Goal: Information Seeking & Learning: Learn about a topic

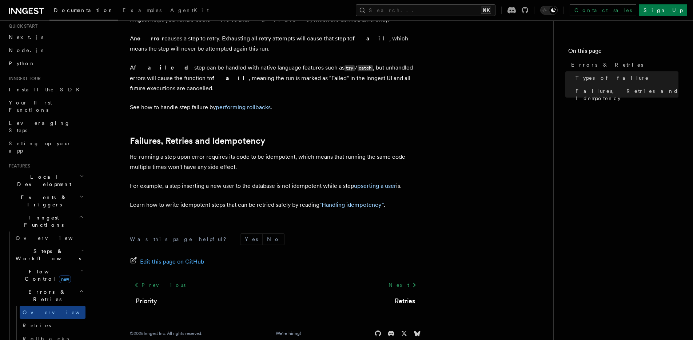
scroll to position [70, 0]
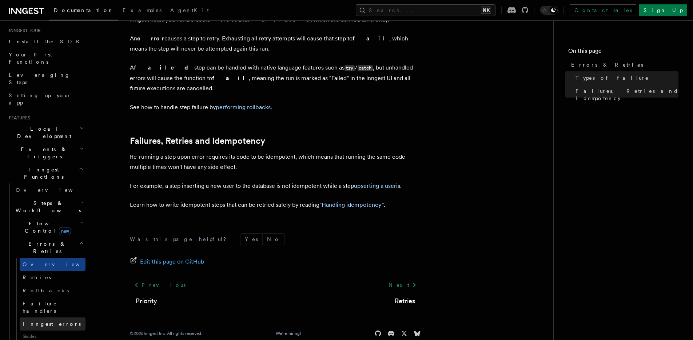
click at [49, 321] on span "Inngest errors" at bounding box center [52, 324] width 58 height 6
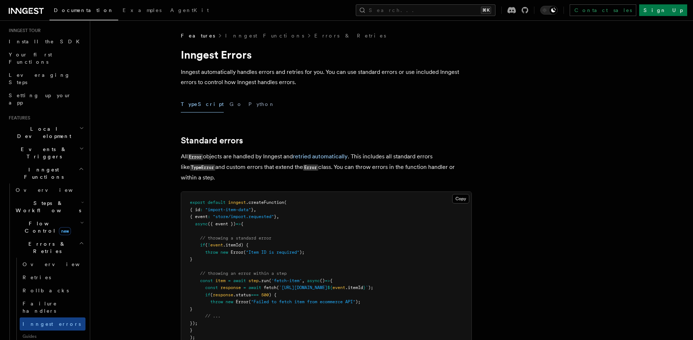
drag, startPoint x: 167, startPoint y: 139, endPoint x: 360, endPoint y: 180, distance: 197.6
click at [360, 180] on p "All Error objects are handled by Inngest and retried automatically . This inclu…" at bounding box center [326, 166] width 291 height 31
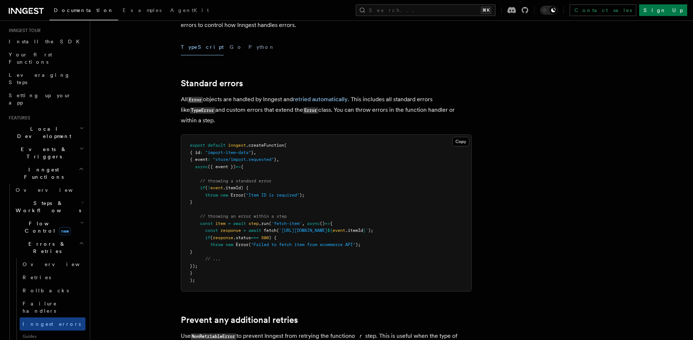
scroll to position [86, 0]
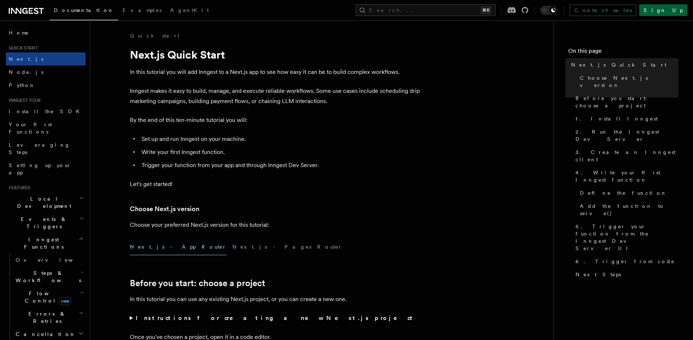
click at [682, 11] on link "Sign Up" at bounding box center [664, 10] width 48 height 12
